Goal: Answer question/provide support: Share knowledge or assist other users

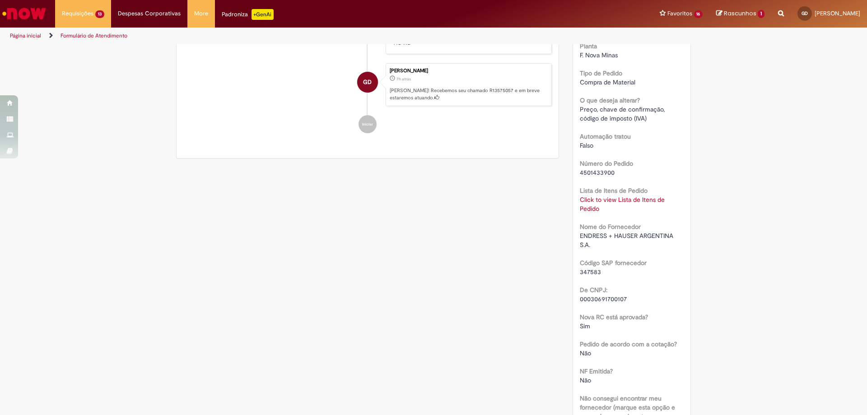
scroll to position [271, 0]
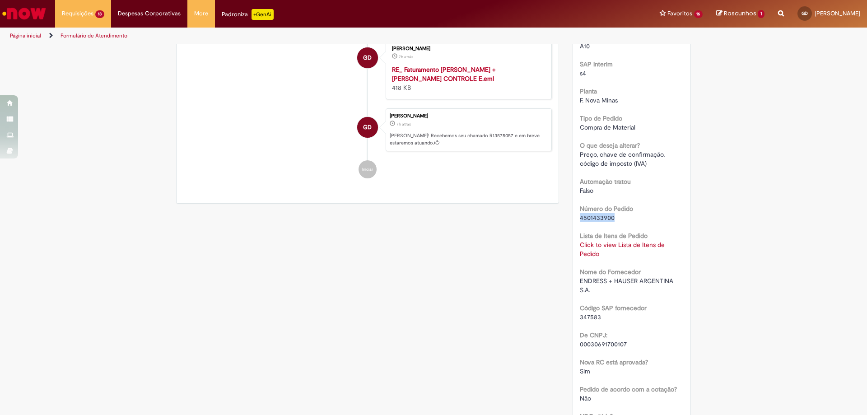
drag, startPoint x: 619, startPoint y: 221, endPoint x: 575, endPoint y: 220, distance: 44.2
click at [575, 220] on div "Número R13575057 Status Em [GEOGRAPHIC_DATA] Criação 7h atrás 7 horas atrás Con…" at bounding box center [632, 355] width 118 height 915
copy span "4501433900"
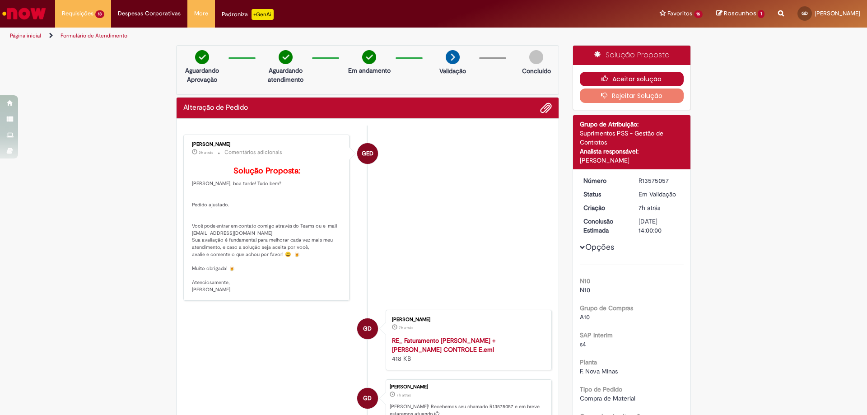
click at [617, 80] on button "Aceitar solução" at bounding box center [632, 79] width 104 height 14
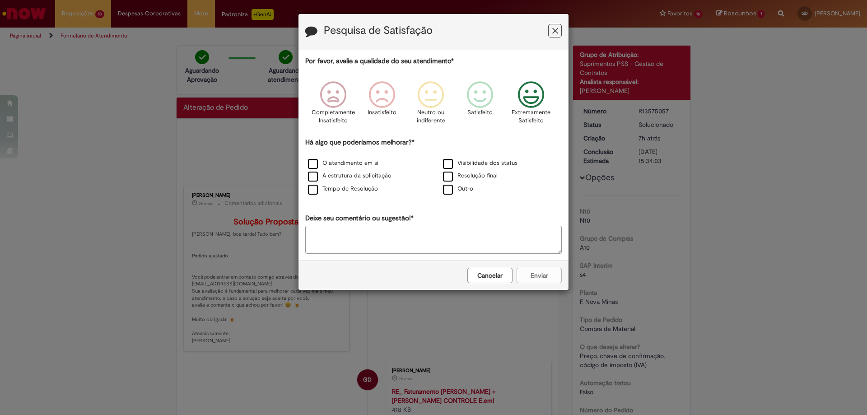
click at [533, 98] on icon "Feedback" at bounding box center [531, 94] width 34 height 27
click at [455, 166] on label "Visibilidade dos status" at bounding box center [480, 163] width 74 height 9
click at [455, 177] on label "Resolução final" at bounding box center [470, 176] width 55 height 9
click at [532, 271] on button "Enviar" at bounding box center [538, 275] width 45 height 15
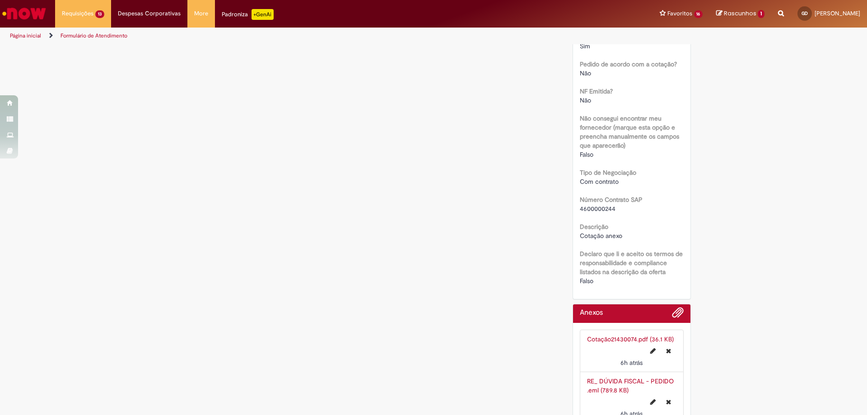
scroll to position [361, 0]
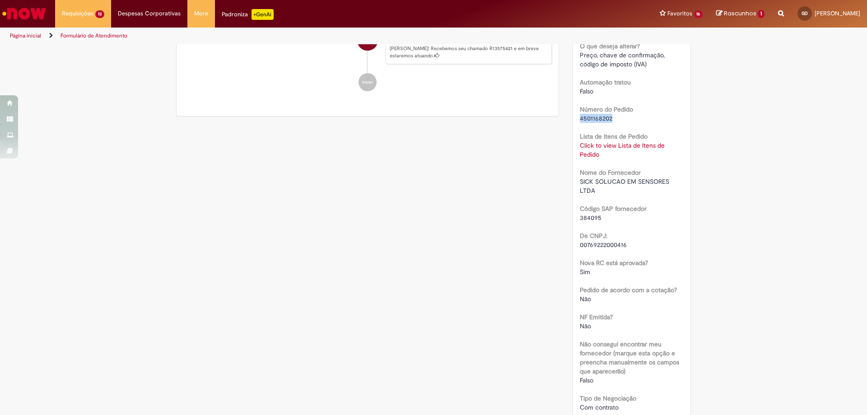
drag, startPoint x: 615, startPoint y: 120, endPoint x: 575, endPoint y: 119, distance: 40.2
click at [575, 119] on div "Número R13575421 Status Pendente Usuário Criação 6h atrás 6 horas atrás Conclus…" at bounding box center [632, 157] width 118 height 735
copy span "4501168202"
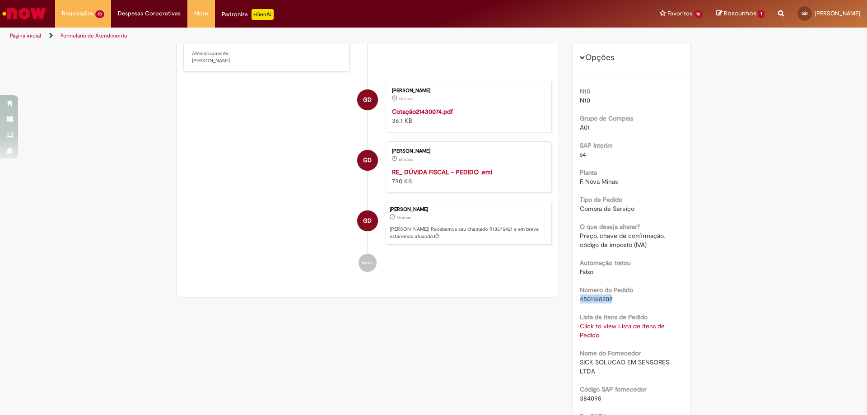
scroll to position [0, 0]
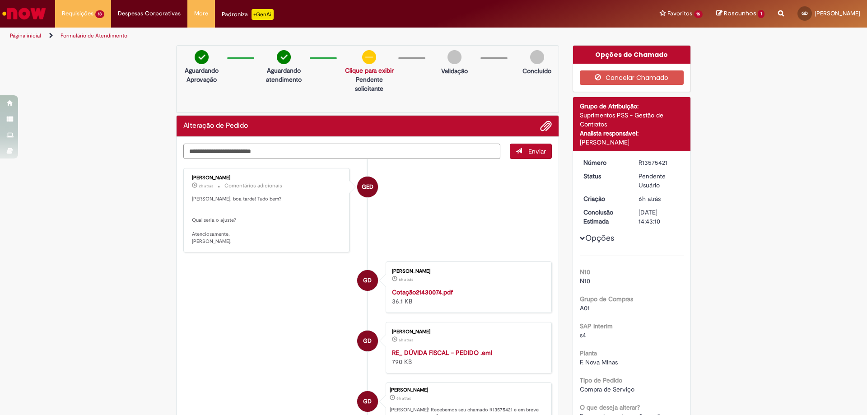
click at [295, 146] on textarea "Digite sua mensagem aqui..." at bounding box center [341, 151] width 317 height 15
paste textarea "**********"
type textarea "**********"
click at [522, 151] on button "Enviar" at bounding box center [531, 151] width 42 height 15
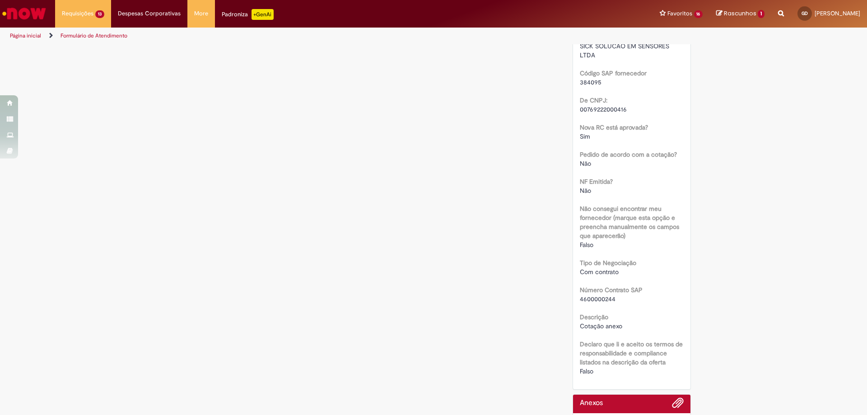
scroll to position [316, 0]
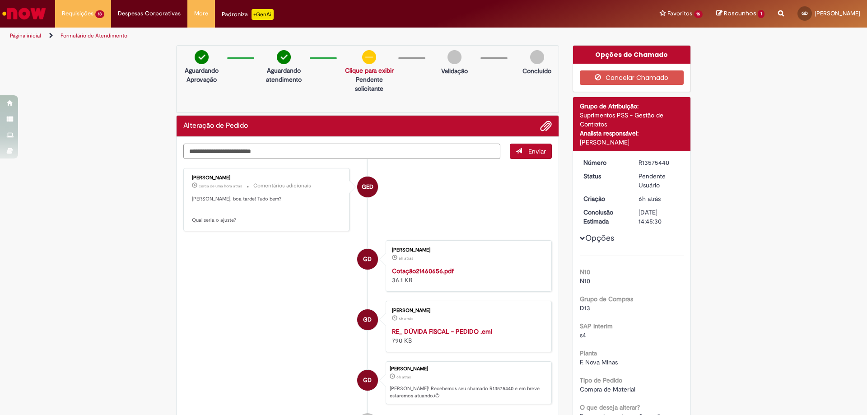
click at [303, 155] on textarea "Digite sua mensagem aqui..." at bounding box center [341, 151] width 317 height 15
paste textarea "**********"
type textarea "**********"
click at [521, 150] on button "Enviar" at bounding box center [531, 151] width 42 height 15
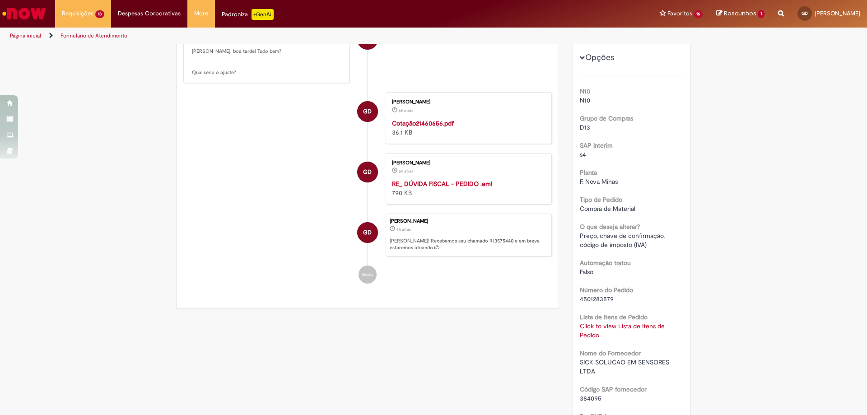
scroll to position [271, 0]
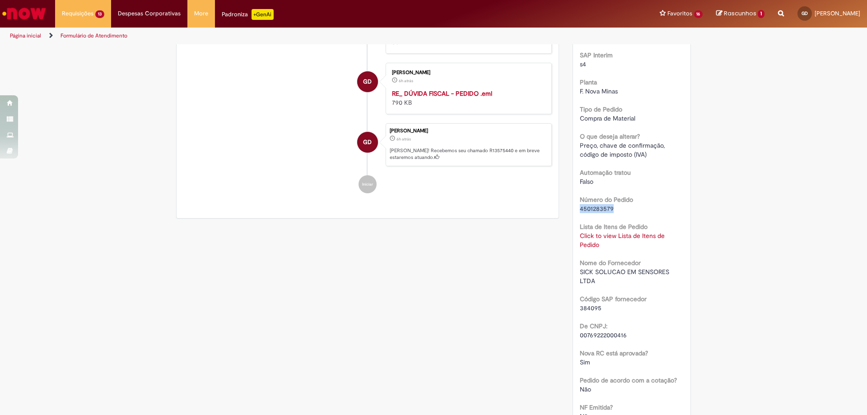
drag, startPoint x: 614, startPoint y: 210, endPoint x: 576, endPoint y: 211, distance: 38.4
click at [576, 211] on div "Número R13575440 Status Em Tratamento Criação 6h atrás 6 horas atrás Conclusão …" at bounding box center [632, 247] width 118 height 735
copy span "4501283579"
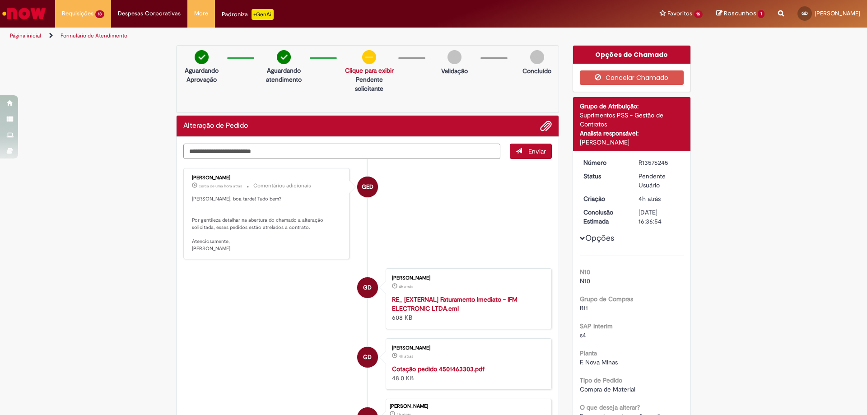
click at [286, 154] on textarea "Digite sua mensagem aqui..." at bounding box center [341, 151] width 317 height 15
type textarea "*********"
drag, startPoint x: 245, startPoint y: 151, endPoint x: 149, endPoint y: 149, distance: 95.3
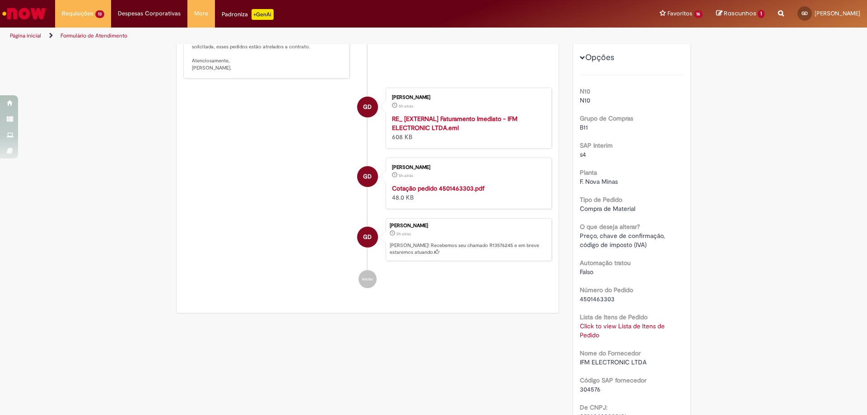
scroll to position [271, 0]
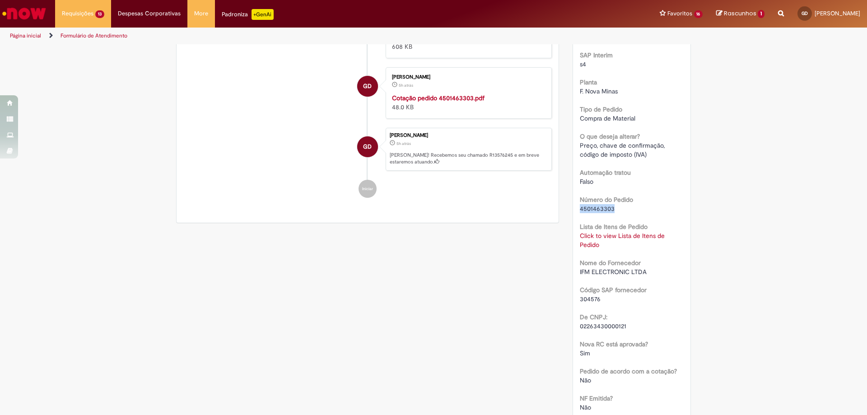
drag, startPoint x: 604, startPoint y: 210, endPoint x: 577, endPoint y: 210, distance: 27.1
click at [580, 210] on div "4501463303" at bounding box center [632, 208] width 104 height 9
copy span "4501463303"
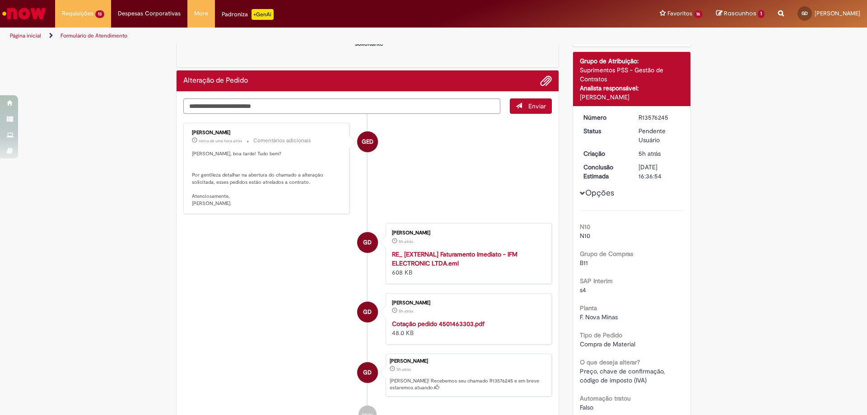
scroll to position [0, 0]
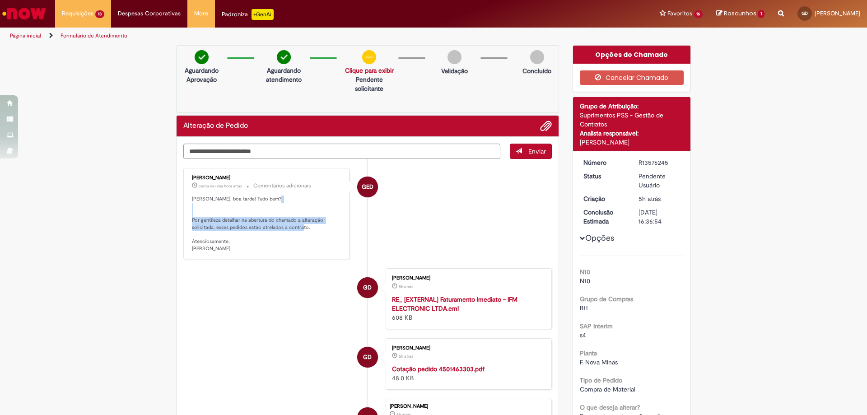
drag, startPoint x: 309, startPoint y: 230, endPoint x: 185, endPoint y: 223, distance: 124.4
click at [186, 223] on div "Gabriele Estefane Da Silva cerca de uma hora atrás cerca de uma hora atrás Come…" at bounding box center [266, 214] width 161 height 86
copy p "Por gentileza detalhar na abertura do chamado a alteração solicitada, esses ped…"
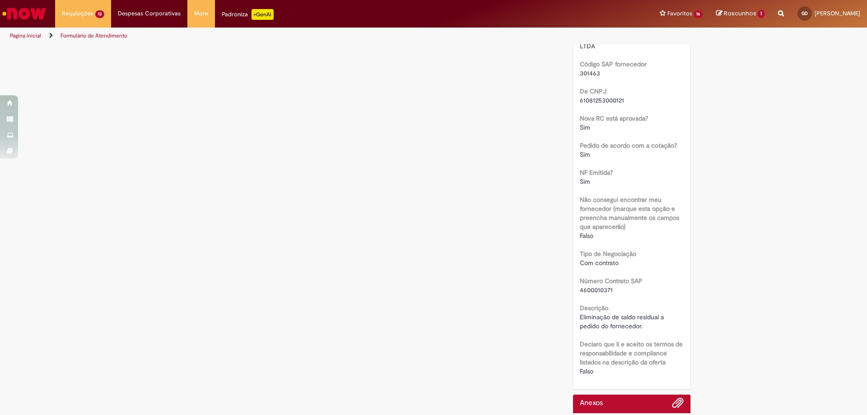
scroll to position [226, 0]
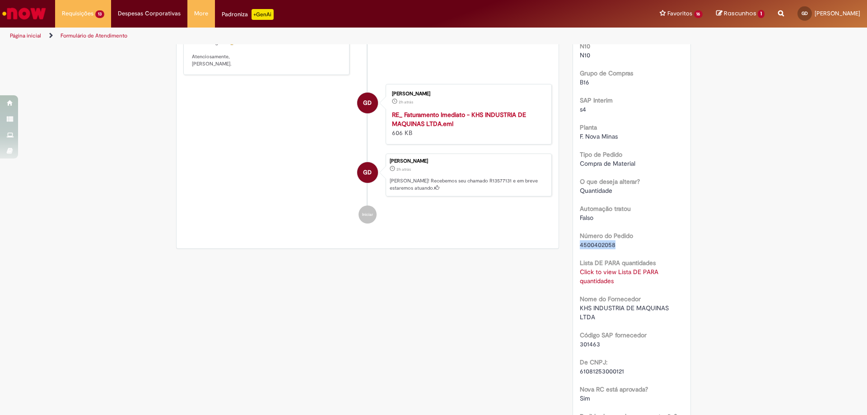
drag, startPoint x: 619, startPoint y: 257, endPoint x: 572, endPoint y: 255, distance: 47.9
click at [573, 255] on div "Número R13577131 Status Em [GEOGRAPHIC_DATA] Criação 2h atrás 2 horas atrás Con…" at bounding box center [632, 302] width 118 height 716
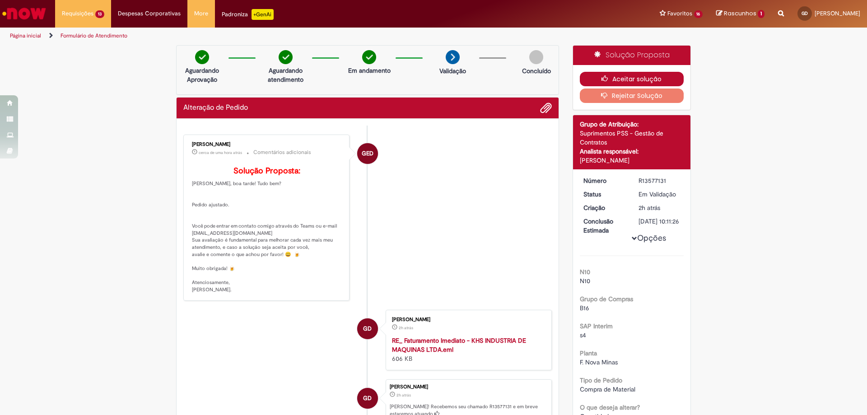
click at [609, 78] on button "Aceitar solução" at bounding box center [632, 79] width 104 height 14
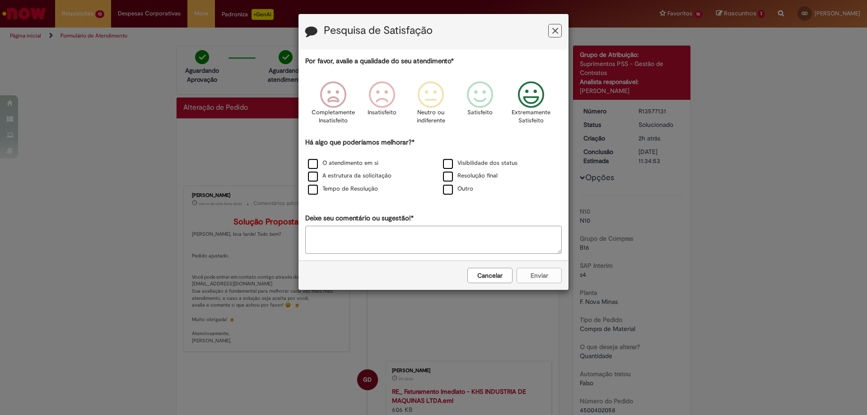
click at [534, 106] on icon "Feedback" at bounding box center [531, 94] width 34 height 27
click at [476, 165] on label "Visibilidade dos status" at bounding box center [480, 163] width 74 height 9
click at [474, 175] on label "Resolução final" at bounding box center [470, 176] width 55 height 9
click at [532, 283] on button "Enviar" at bounding box center [538, 275] width 45 height 15
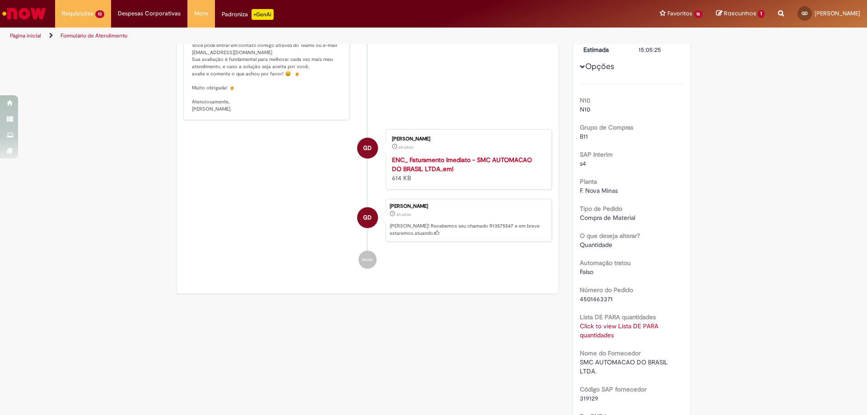
scroll to position [226, 0]
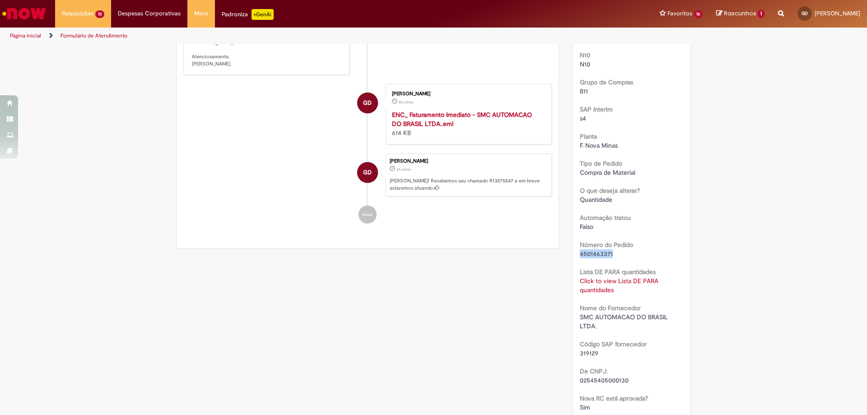
drag, startPoint x: 611, startPoint y: 254, endPoint x: 570, endPoint y: 254, distance: 41.1
click at [573, 254] on div "Número R13575547 Status Em Validação Criação 6h atrás 6 horas atrás Conclusão E…" at bounding box center [632, 316] width 118 height 744
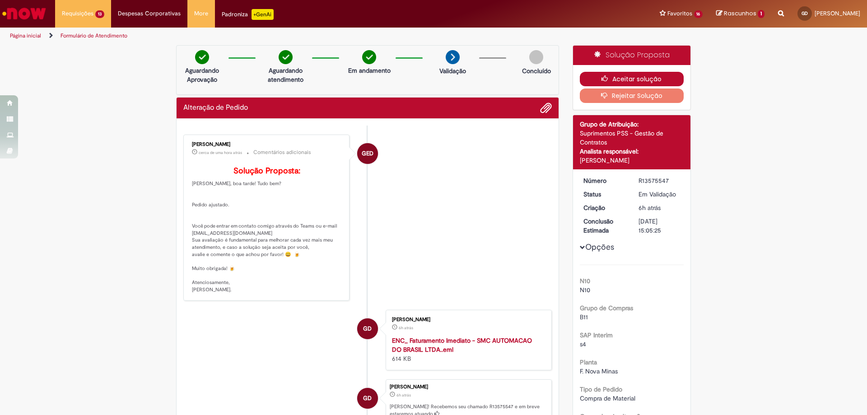
click at [594, 78] on button "Aceitar solução" at bounding box center [632, 79] width 104 height 14
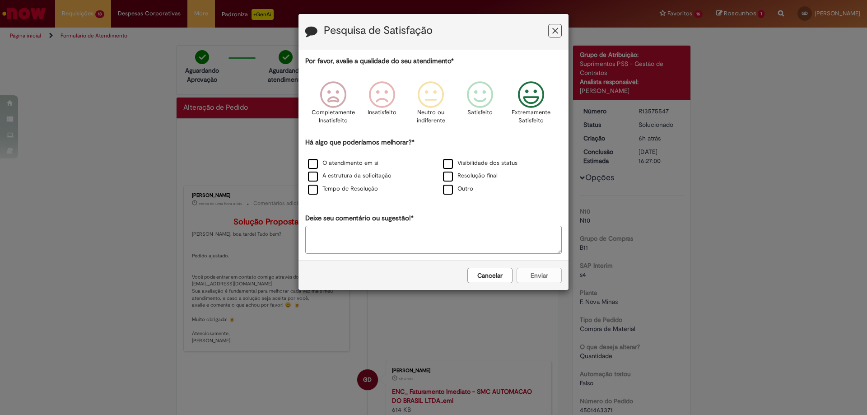
click at [529, 107] on icon "Feedback" at bounding box center [531, 94] width 34 height 27
click at [465, 161] on label "Visibilidade dos status" at bounding box center [480, 163] width 74 height 9
click at [458, 178] on label "Resolução final" at bounding box center [470, 176] width 55 height 9
click at [559, 279] on button "Enviar" at bounding box center [538, 275] width 45 height 15
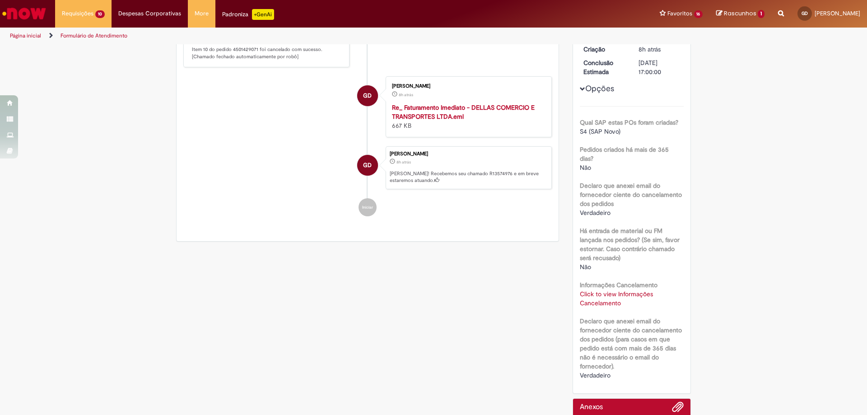
scroll to position [23, 0]
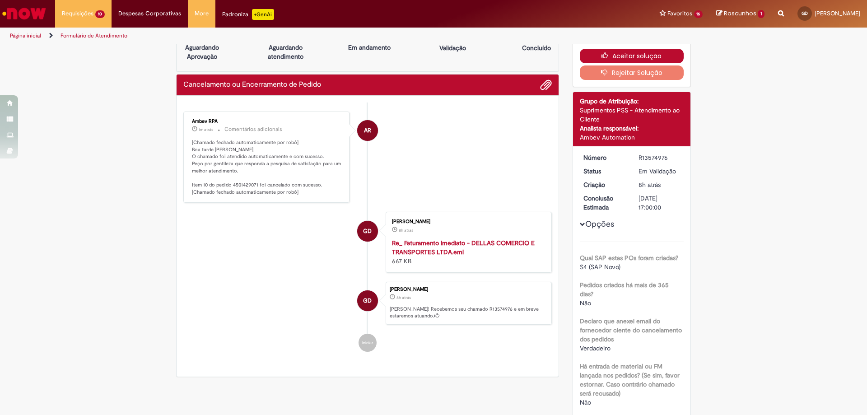
click at [615, 57] on button "Aceitar solução" at bounding box center [632, 56] width 104 height 14
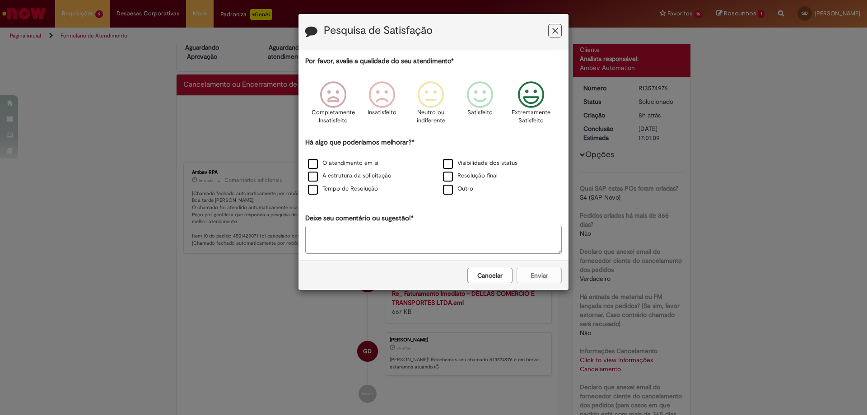
click at [530, 92] on icon "Feedback" at bounding box center [531, 94] width 34 height 27
click at [487, 167] on label "Visibilidade dos status" at bounding box center [480, 163] width 74 height 9
click at [484, 177] on label "Resolução final" at bounding box center [470, 176] width 55 height 9
click at [548, 276] on button "Enviar" at bounding box center [538, 275] width 45 height 15
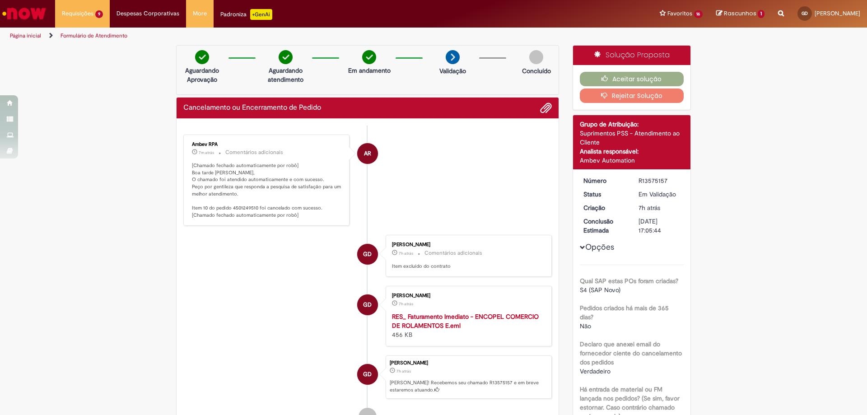
click at [735, 159] on div "Verificar Código de Barras Aguardando Aprovação Aguardando atendimento Em andam…" at bounding box center [433, 349] width 867 height 609
click at [608, 79] on icon "button" at bounding box center [606, 78] width 11 height 6
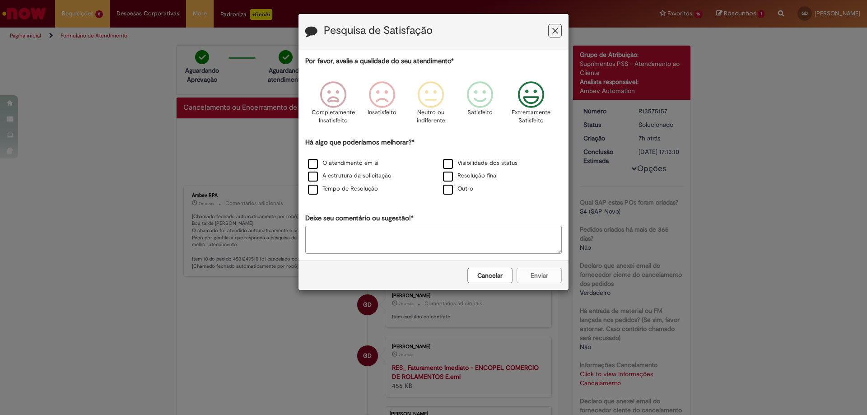
drag, startPoint x: 523, startPoint y: 97, endPoint x: 479, endPoint y: 166, distance: 81.7
click at [523, 98] on icon "Feedback" at bounding box center [531, 94] width 34 height 27
click at [471, 165] on label "Visibilidade dos status" at bounding box center [480, 163] width 74 height 9
click at [470, 177] on label "Resolução final" at bounding box center [470, 176] width 55 height 9
click at [549, 275] on button "Enviar" at bounding box center [538, 275] width 45 height 15
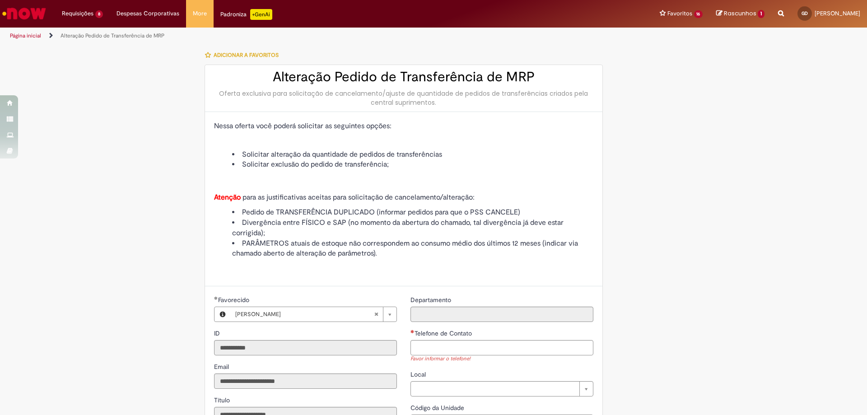
scroll to position [90, 0]
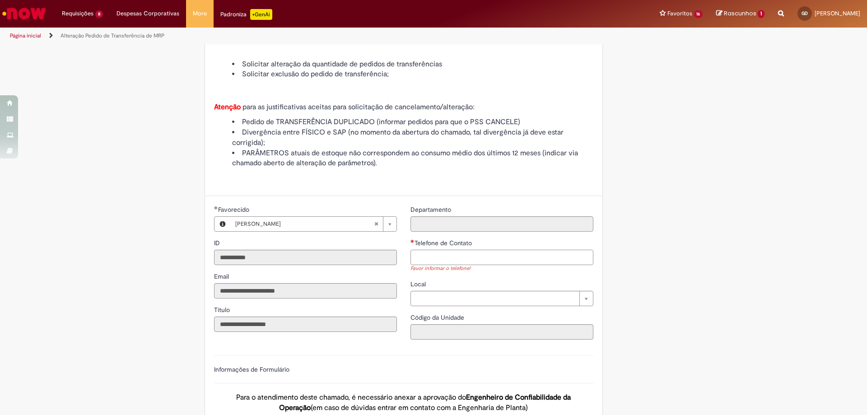
click at [435, 256] on input "Telefone de Contato" at bounding box center [501, 257] width 183 height 15
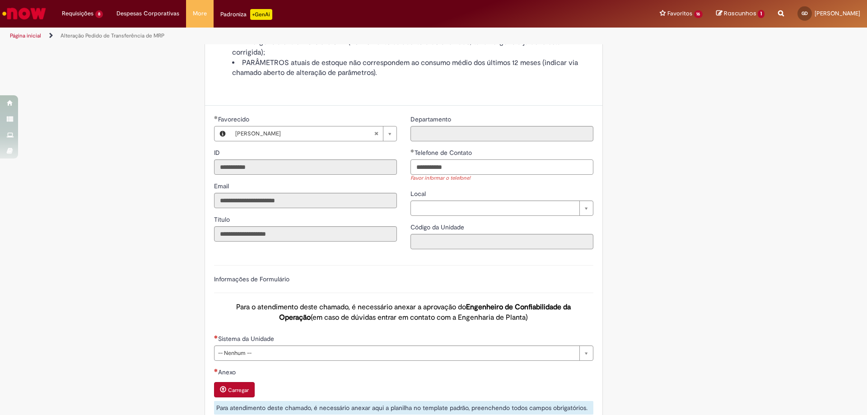
scroll to position [226, 0]
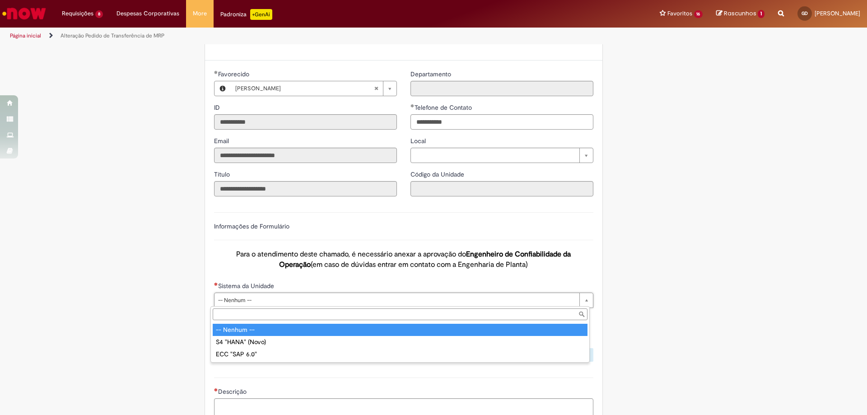
type input "**********"
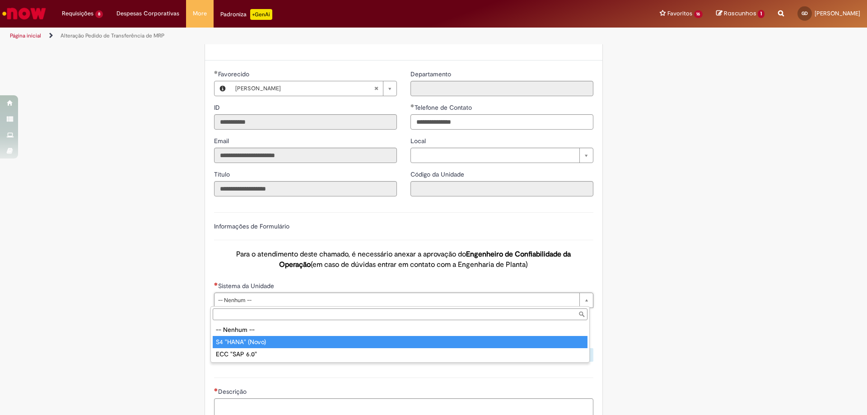
type input "**********"
select select "**"
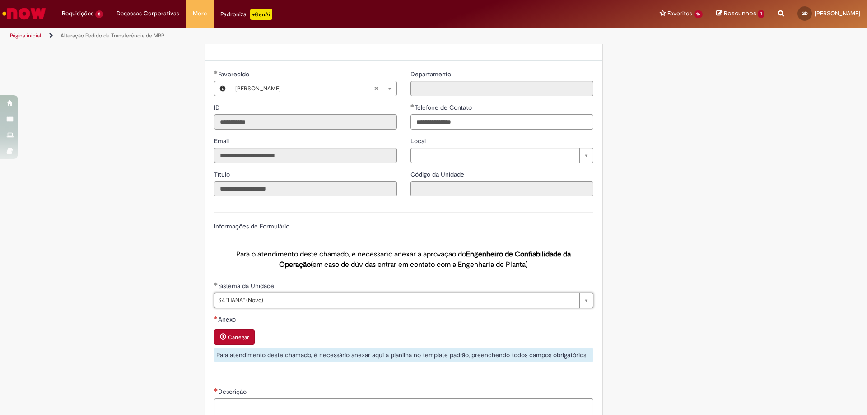
scroll to position [361, 0]
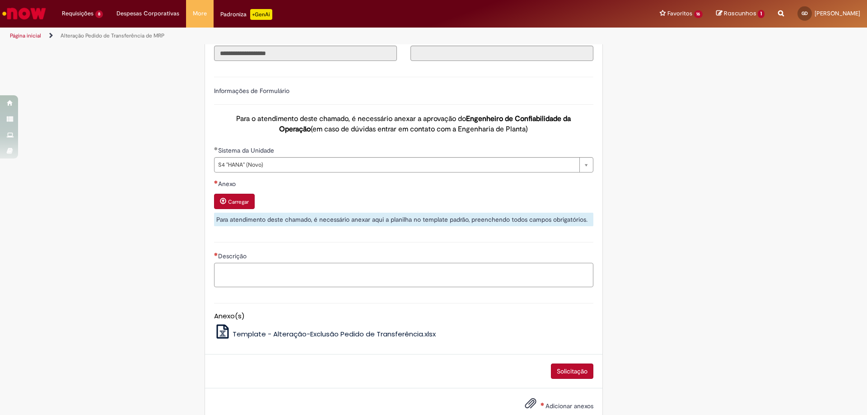
click at [310, 280] on textarea "Descrição" at bounding box center [403, 275] width 379 height 24
paste textarea "**********"
click at [267, 334] on span "Template - Alteração-Exclusão Pedido de Transferência.xlsx" at bounding box center [334, 333] width 203 height 9
click at [241, 197] on button "Carregar" at bounding box center [234, 201] width 41 height 15
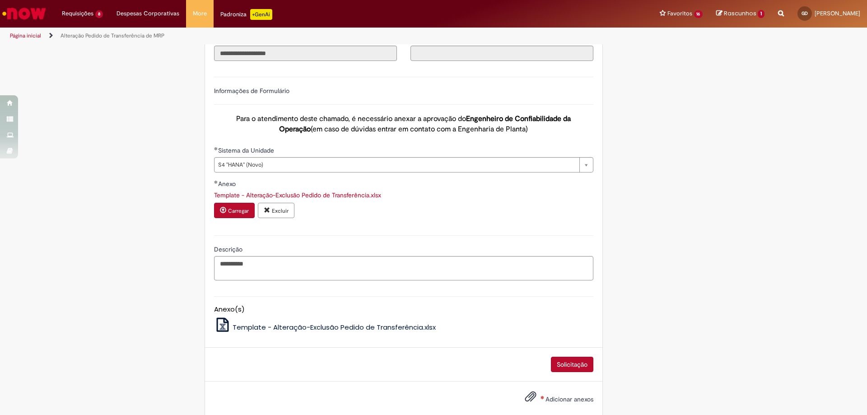
scroll to position [377, 0]
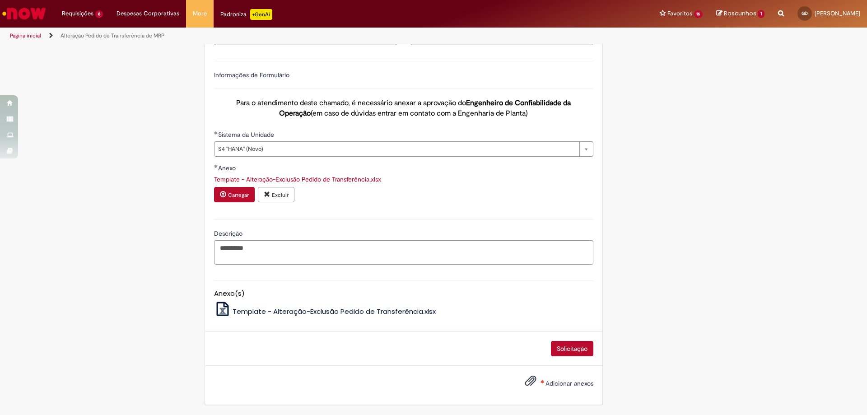
drag, startPoint x: 277, startPoint y: 252, endPoint x: 329, endPoint y: 251, distance: 51.5
click at [329, 251] on textarea "**********" at bounding box center [403, 252] width 379 height 24
drag, startPoint x: 320, startPoint y: 259, endPoint x: 530, endPoint y: 247, distance: 210.3
click at [530, 247] on textarea "**********" at bounding box center [403, 252] width 379 height 24
type textarea "**********"
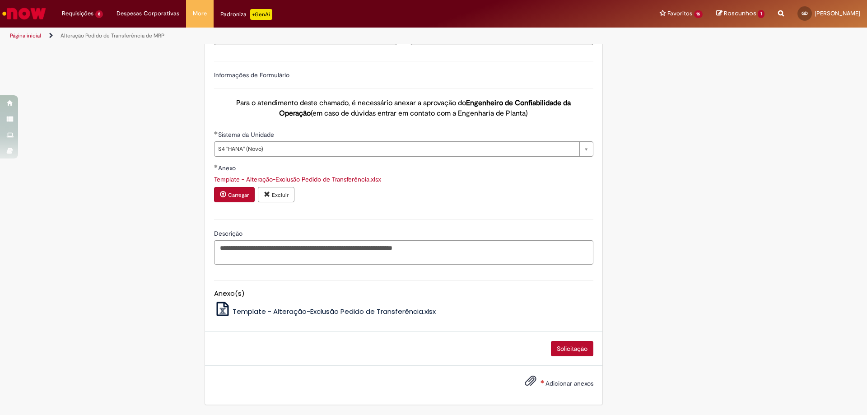
click at [573, 352] on button "Solicitação" at bounding box center [572, 348] width 42 height 15
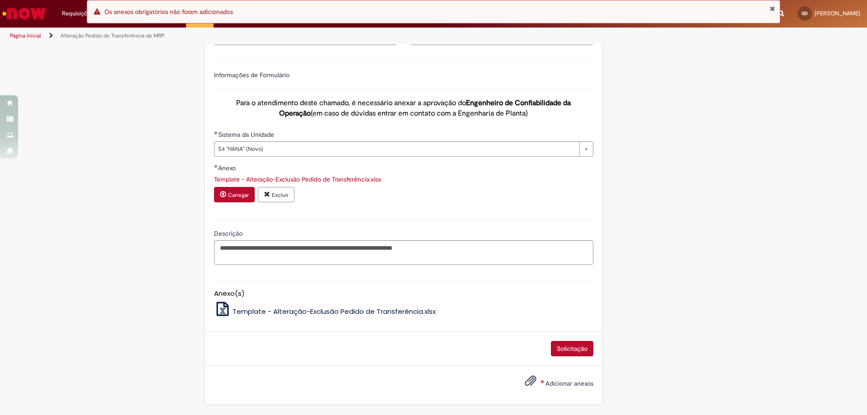
click at [522, 387] on button "Adicionar anexos" at bounding box center [530, 382] width 16 height 21
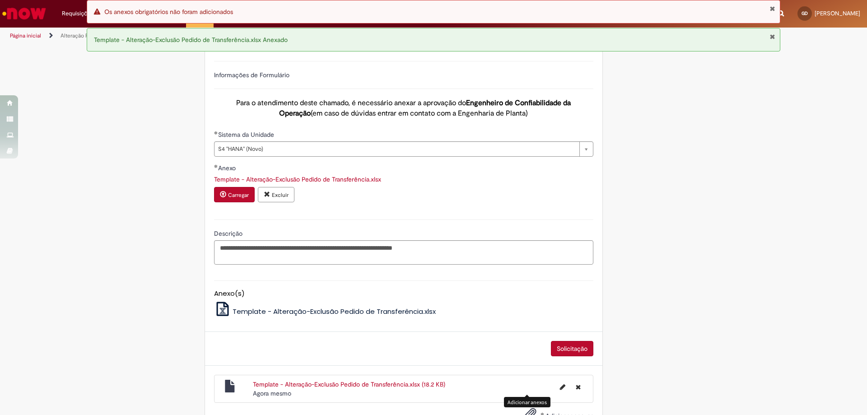
click at [559, 344] on button "Solicitação" at bounding box center [572, 348] width 42 height 15
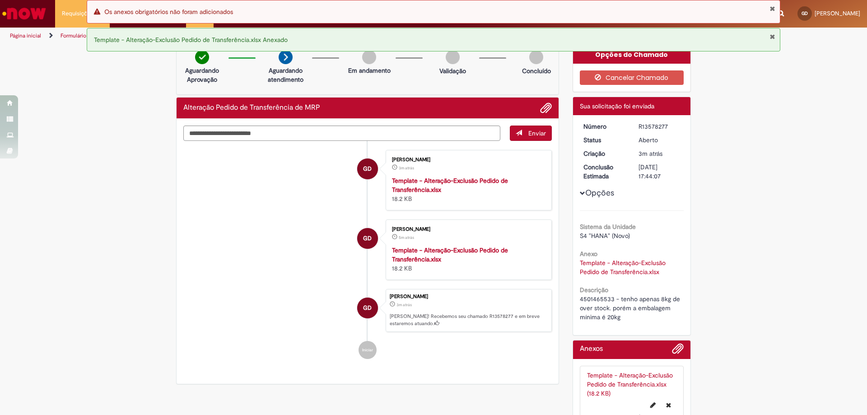
drag, startPoint x: 659, startPoint y: 126, endPoint x: 637, endPoint y: 129, distance: 22.3
click at [638, 129] on div "R13578277" at bounding box center [659, 126] width 42 height 9
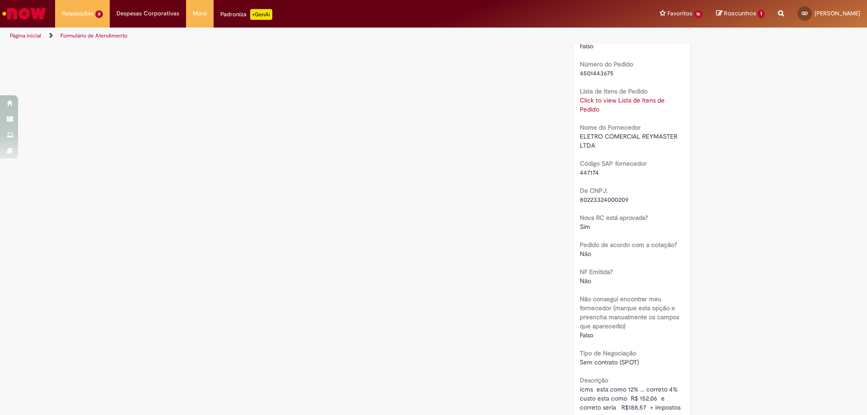
scroll to position [542, 0]
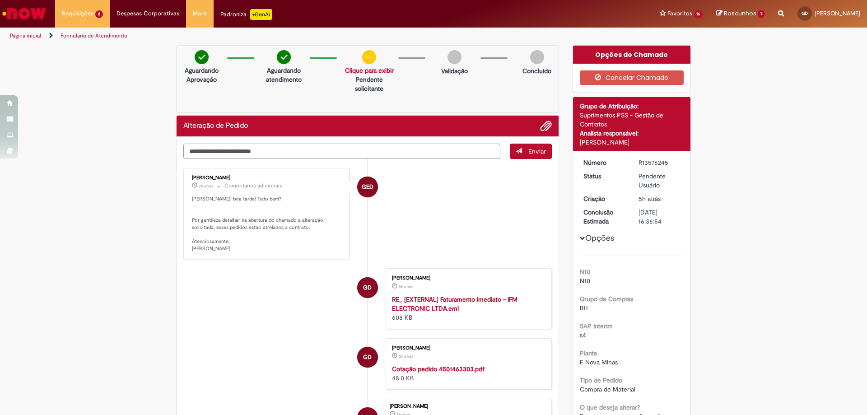
click at [297, 152] on textarea "Digite sua mensagem aqui..." at bounding box center [341, 151] width 317 height 15
paste textarea "**********"
type textarea "**********"
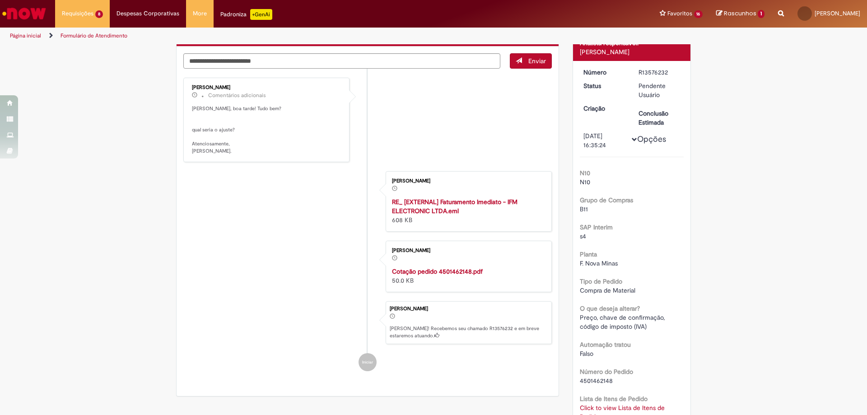
scroll to position [226, 0]
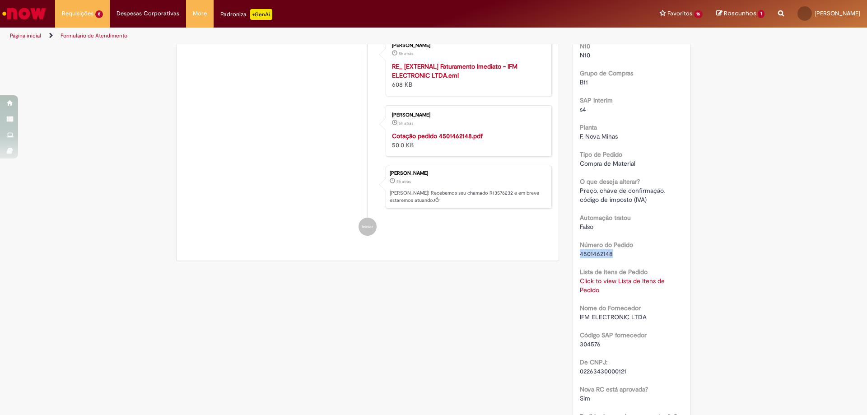
drag, startPoint x: 614, startPoint y: 254, endPoint x: 576, endPoint y: 258, distance: 38.1
click at [580, 258] on div "4501462148" at bounding box center [632, 253] width 104 height 9
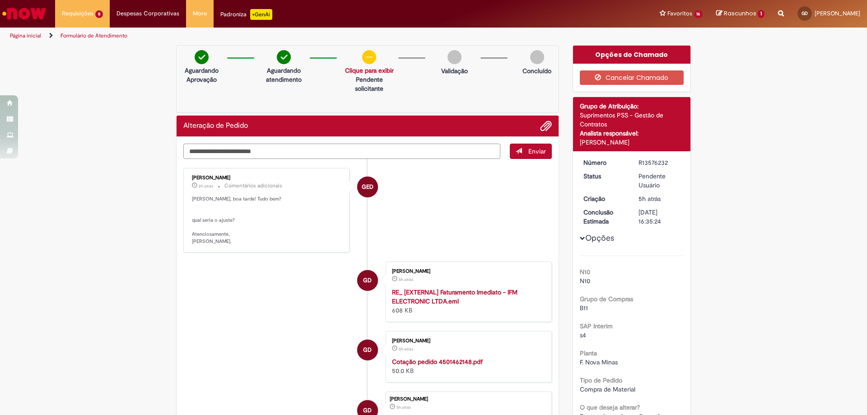
click at [260, 152] on textarea "Digite sua mensagem aqui..." at bounding box center [341, 151] width 317 height 15
paste textarea "**********"
click at [185, 149] on textarea "**********" at bounding box center [341, 151] width 317 height 15
type textarea "**********"
click at [542, 154] on span "Enviar" at bounding box center [537, 151] width 18 height 8
